Goal: Find specific page/section: Find specific page/section

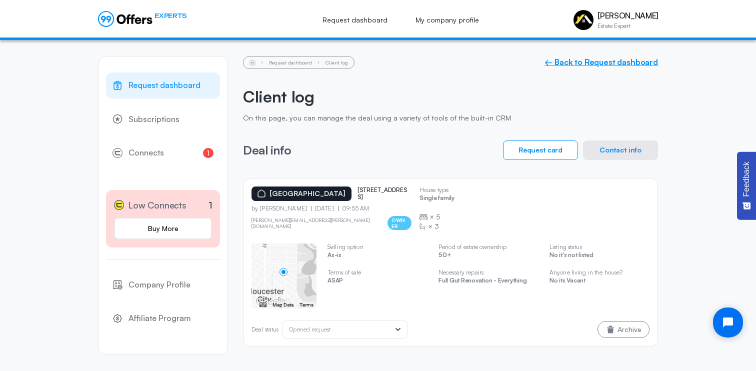
click at [573, 62] on link "← Back to Request dashboard" at bounding box center [602, 63] width 114 height 10
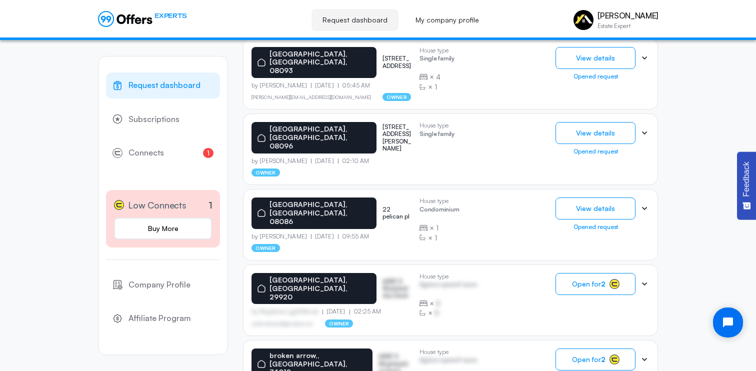
scroll to position [618, 0]
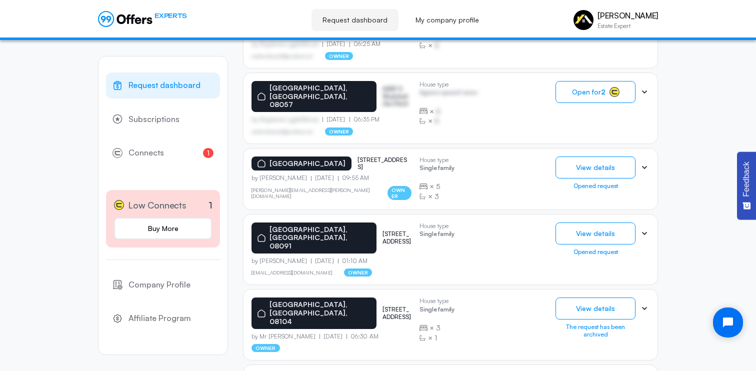
scroll to position [576, 0]
